Goal: Information Seeking & Learning: Learn about a topic

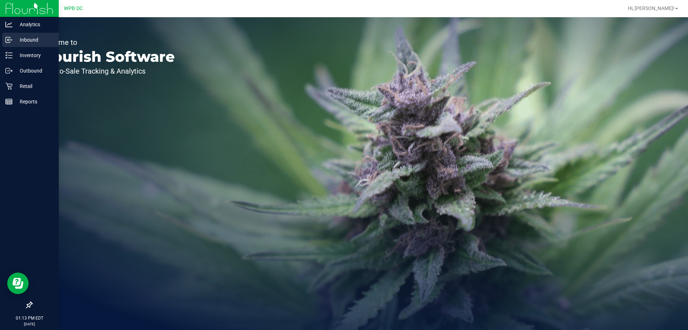
click at [48, 37] on p "Inbound" at bounding box center [34, 39] width 43 height 9
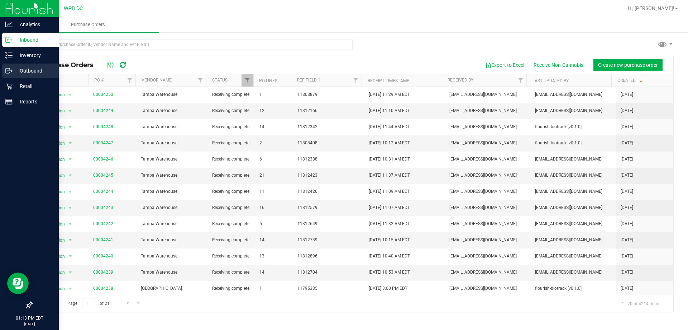
click at [41, 68] on p "Outbound" at bounding box center [34, 70] width 43 height 9
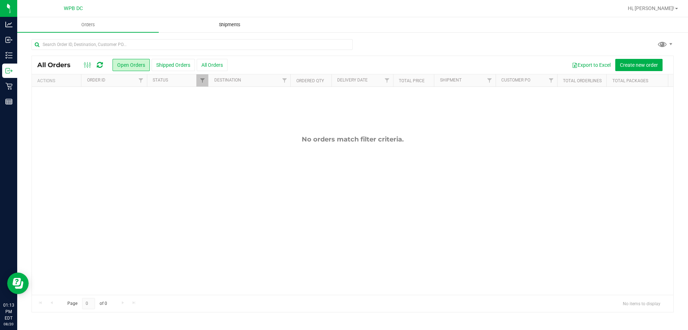
click at [236, 22] on span "Shipments" at bounding box center [229, 25] width 41 height 6
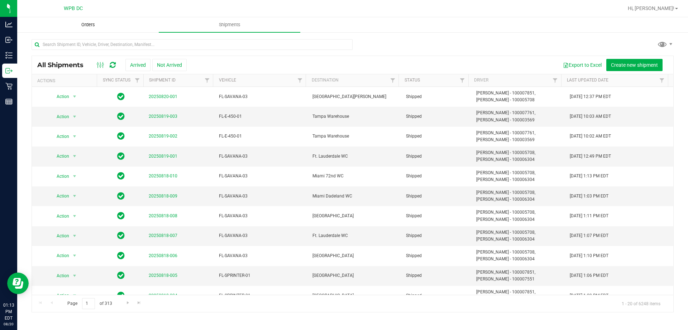
click at [95, 23] on span "Orders" at bounding box center [88, 25] width 33 height 6
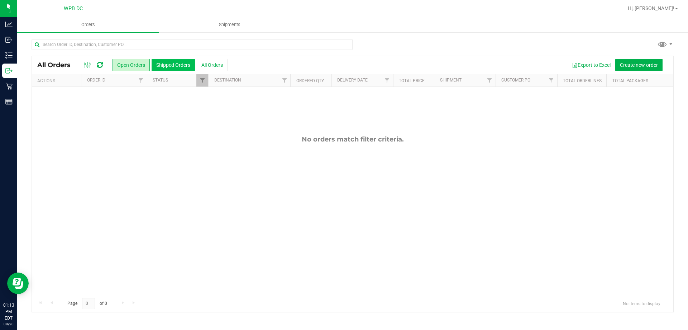
click at [174, 65] on button "Shipped Orders" at bounding box center [173, 65] width 43 height 12
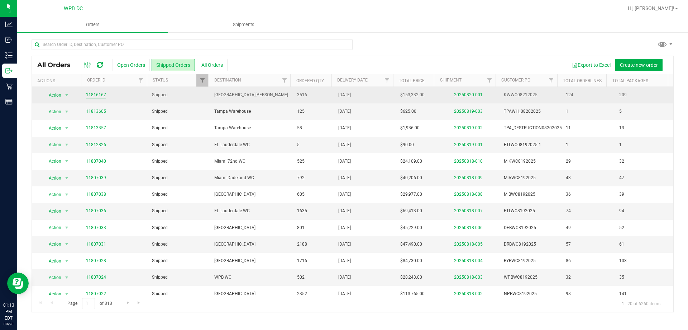
click at [101, 95] on link "11816167" at bounding box center [96, 94] width 20 height 7
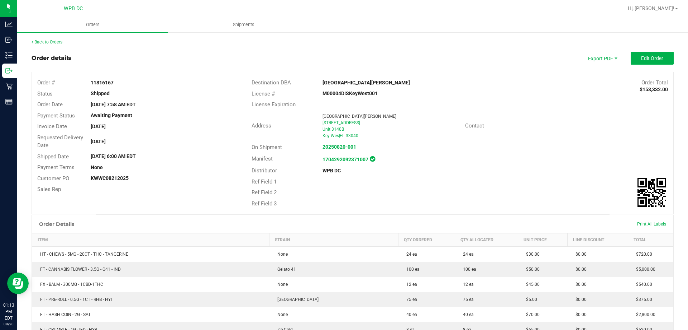
click at [47, 40] on link "Back to Orders" at bounding box center [47, 41] width 31 height 5
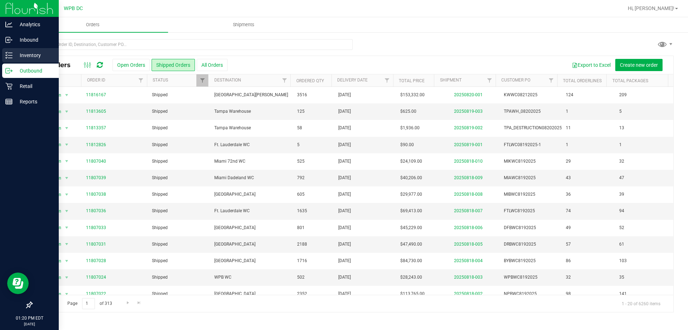
click at [10, 56] on icon at bounding box center [8, 55] width 7 height 7
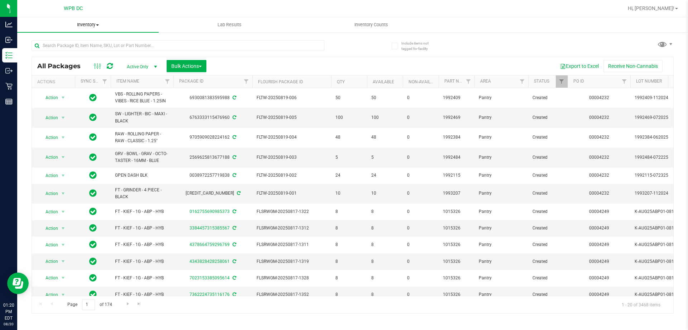
click at [97, 25] on span at bounding box center [97, 24] width 3 height 1
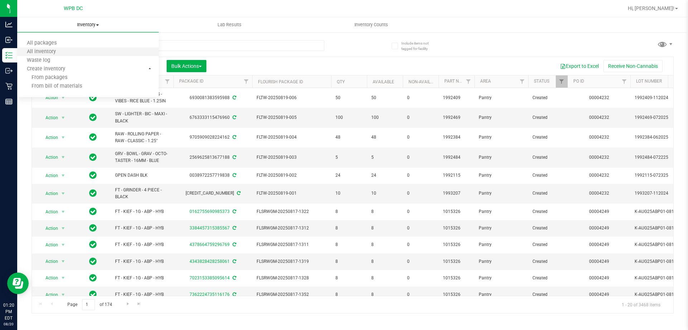
click at [76, 54] on li "All inventory" at bounding box center [88, 52] width 142 height 9
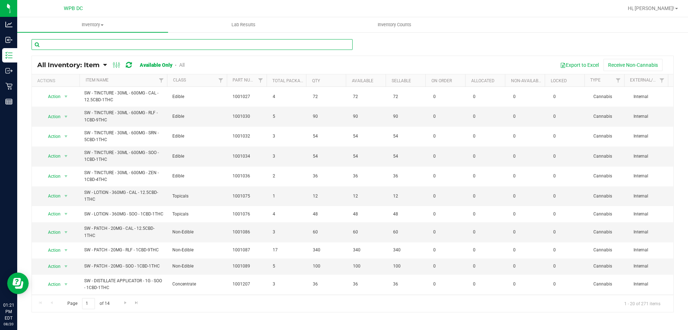
click at [211, 46] on input "text" at bounding box center [192, 44] width 321 height 11
paste input "0700926678208027"
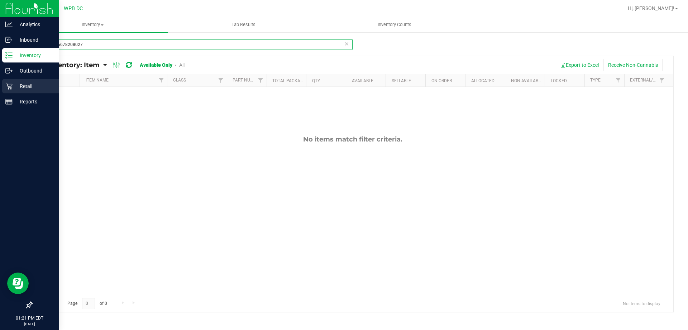
type input "0700926678208027"
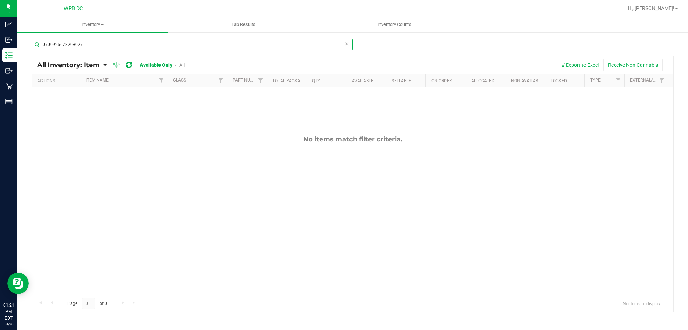
drag, startPoint x: 95, startPoint y: 41, endPoint x: 42, endPoint y: 43, distance: 52.8
click at [42, 43] on input "0700926678208027" at bounding box center [192, 44] width 321 height 11
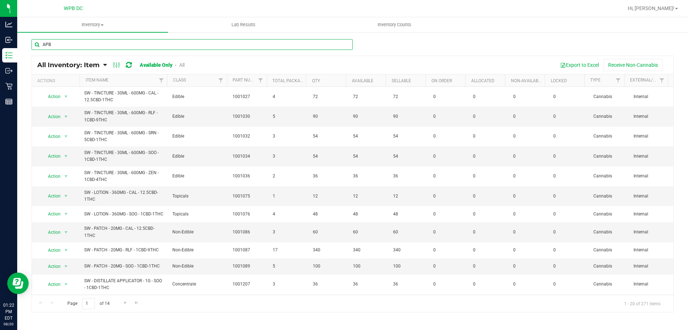
type input "APB"
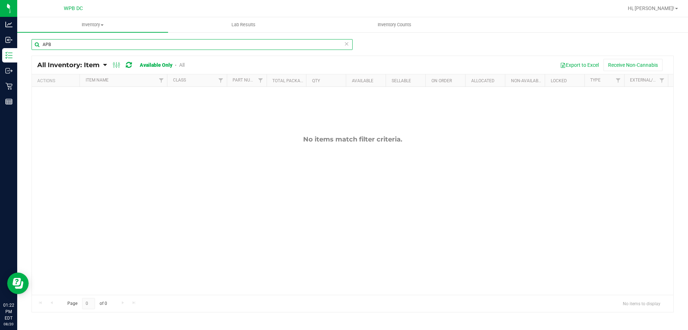
drag, startPoint x: 53, startPoint y: 44, endPoint x: 33, endPoint y: 42, distance: 20.9
click at [33, 42] on input "APB" at bounding box center [192, 44] width 321 height 11
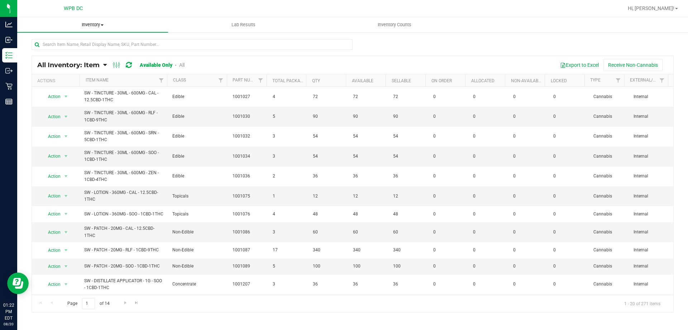
click at [102, 24] on span at bounding box center [102, 24] width 3 height 1
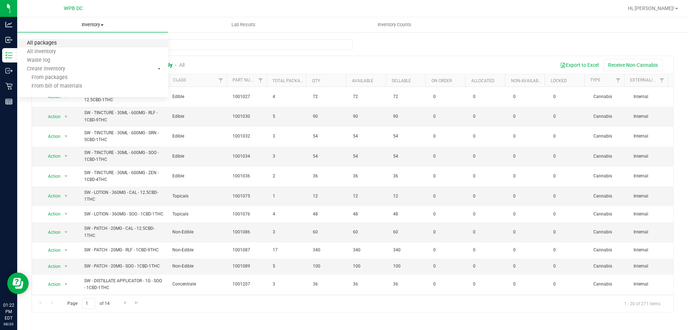
click at [53, 41] on span "All packages" at bounding box center [41, 43] width 49 height 6
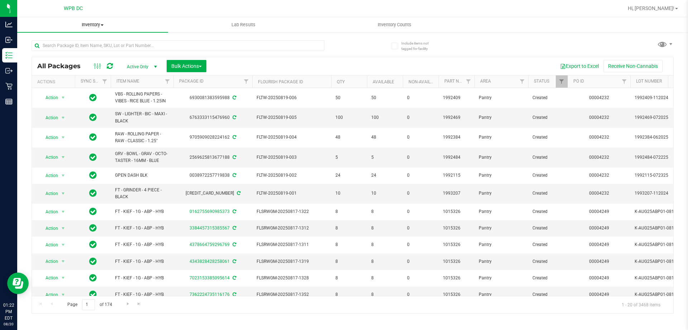
click at [104, 24] on span at bounding box center [102, 24] width 3 height 1
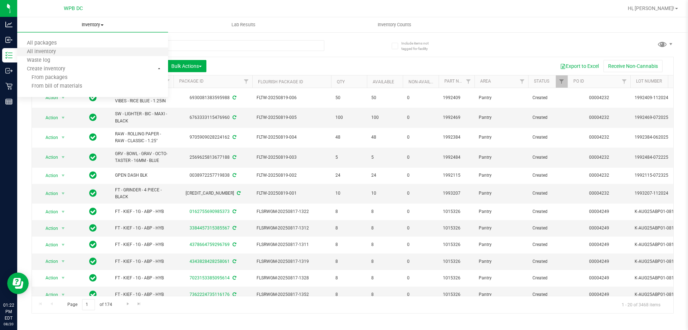
click at [68, 51] on li "All inventory" at bounding box center [92, 52] width 151 height 9
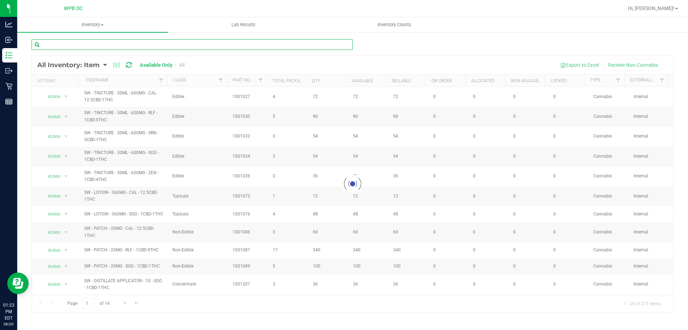
click at [82, 40] on input "text" at bounding box center [192, 44] width 321 height 11
type input "A"
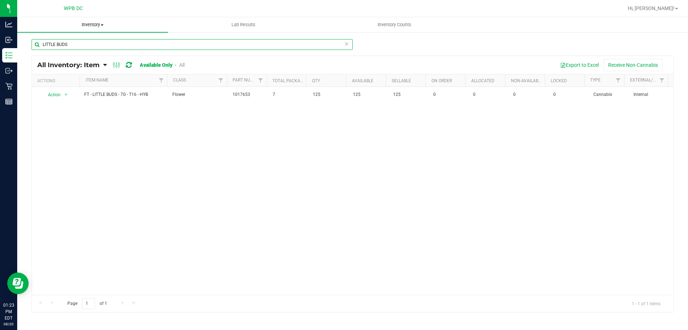
type input "LITTLE BUDS"
click at [102, 25] on span at bounding box center [102, 24] width 3 height 1
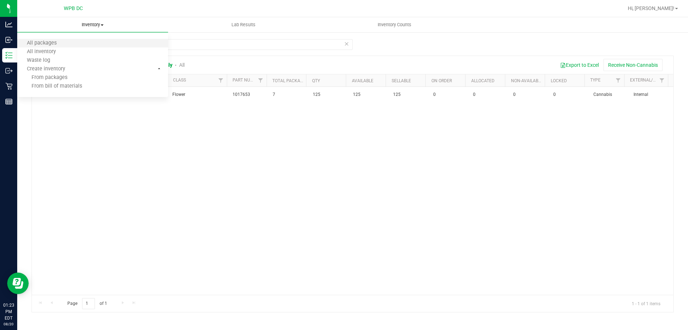
click at [73, 44] on li "All packages" at bounding box center [92, 43] width 151 height 9
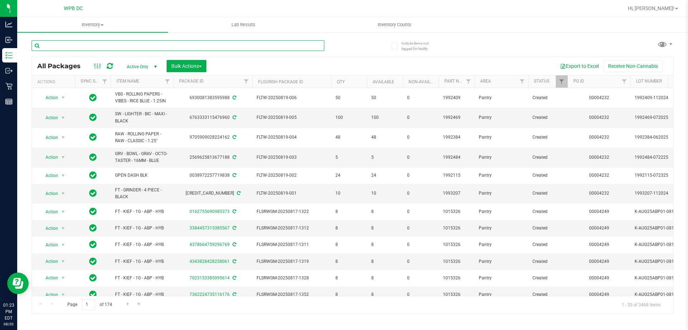
click at [73, 44] on input "text" at bounding box center [178, 45] width 293 height 11
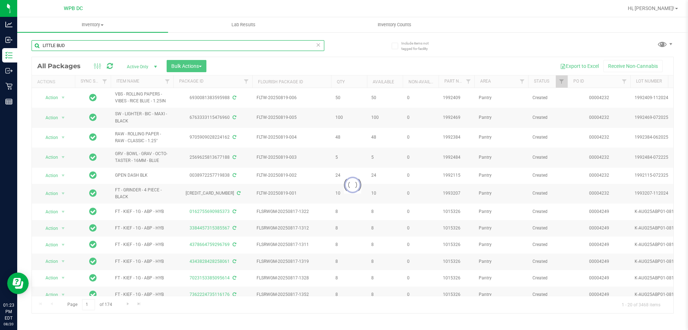
type input "LITTLE BUDS"
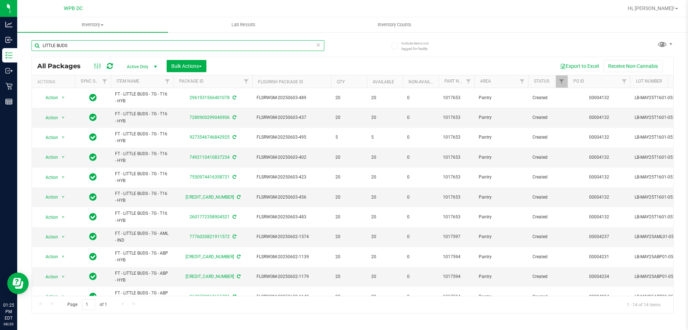
drag, startPoint x: 86, startPoint y: 49, endPoint x: 34, endPoint y: 47, distance: 52.0
click at [34, 47] on input "LITTLE BUDS" at bounding box center [178, 45] width 293 height 11
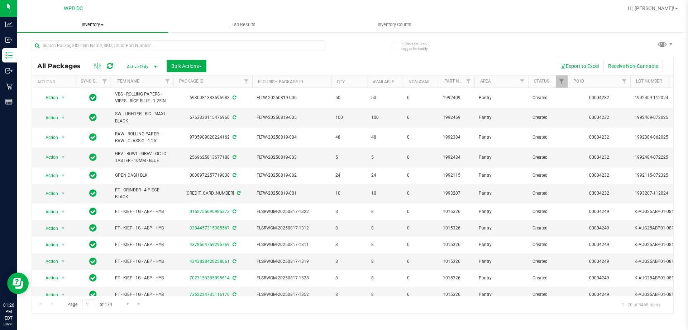
click at [103, 24] on span at bounding box center [102, 24] width 3 height 1
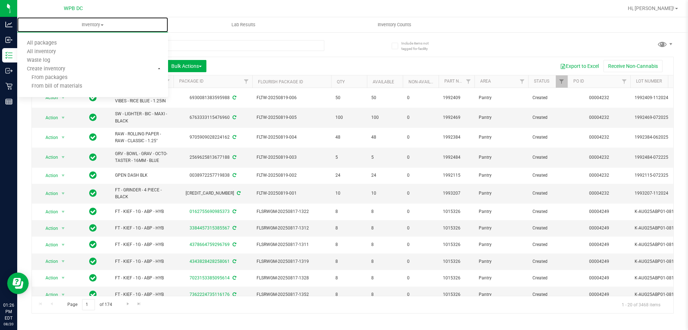
scroll to position [0, 301]
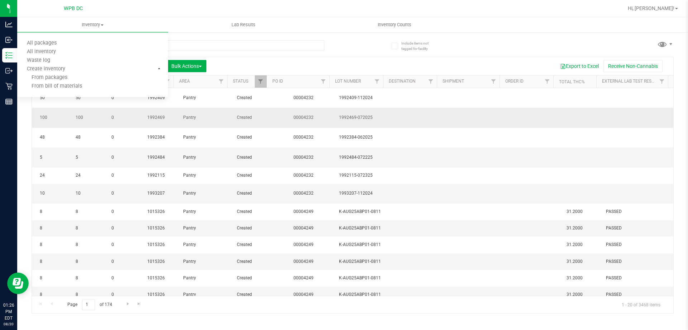
drag, startPoint x: 342, startPoint y: 291, endPoint x: 573, endPoint y: 108, distance: 294.8
click at [573, 108] on tr "Action Action Adjust qty Create package Edit attributes Global inventory Locate…" at bounding box center [205, 118] width 938 height 20
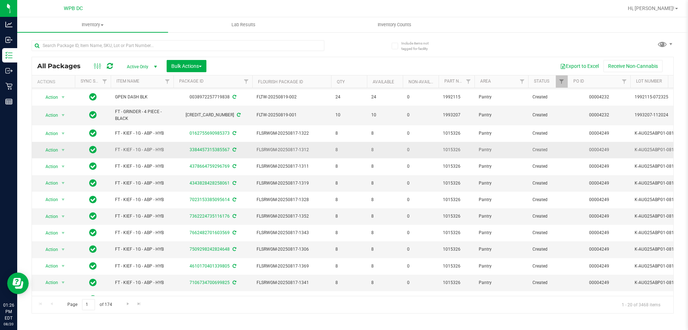
scroll to position [0, 0]
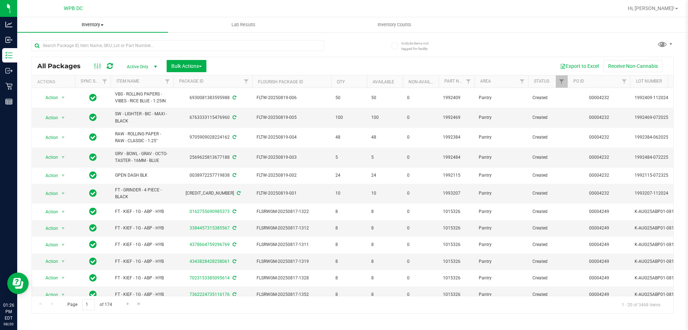
click at [100, 26] on span "Inventory" at bounding box center [92, 25] width 151 height 6
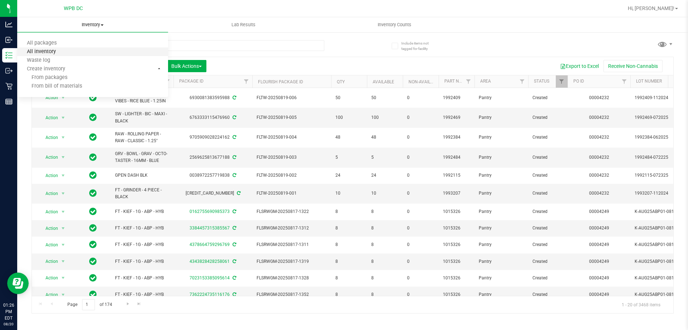
click at [61, 52] on span "All inventory" at bounding box center [41, 52] width 48 height 6
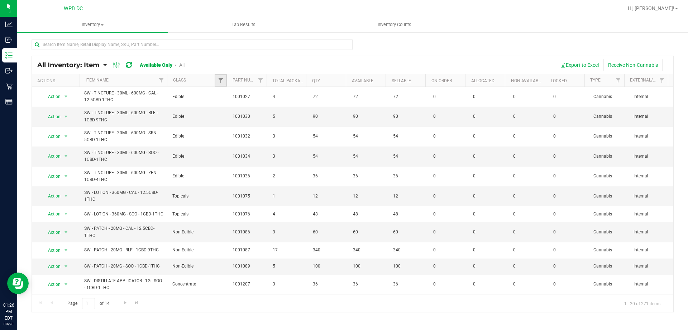
click at [219, 76] on link "Filter" at bounding box center [221, 80] width 12 height 12
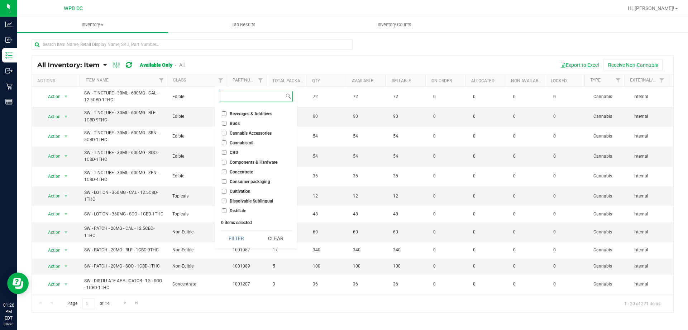
scroll to position [36, 0]
click at [237, 131] on span "Cannabis Accessories" at bounding box center [251, 133] width 42 height 4
click at [227, 131] on input "Cannabis Accessories" at bounding box center [224, 133] width 5 height 5
checkbox input "true"
click at [236, 241] on button "Filter" at bounding box center [236, 238] width 34 height 16
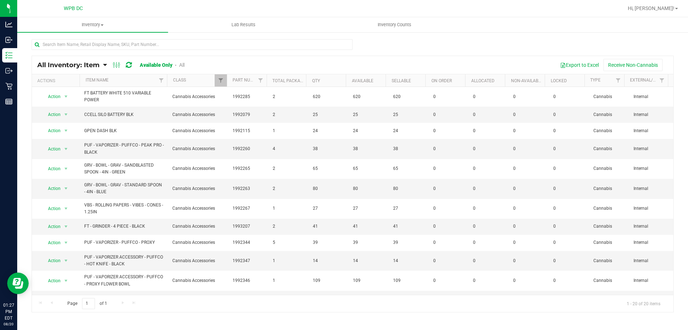
click at [137, 78] on th "Item Name" at bounding box center [123, 80] width 87 height 13
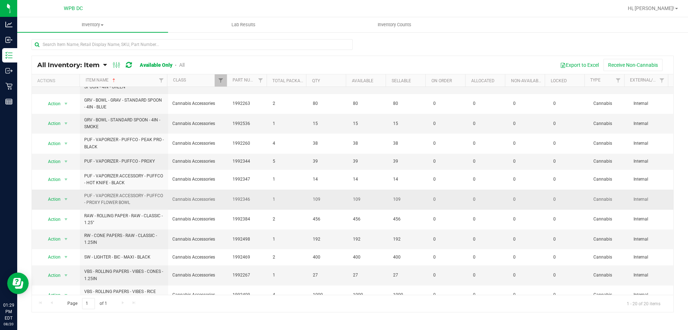
scroll to position [167, 0]
